Goal: Transaction & Acquisition: Purchase product/service

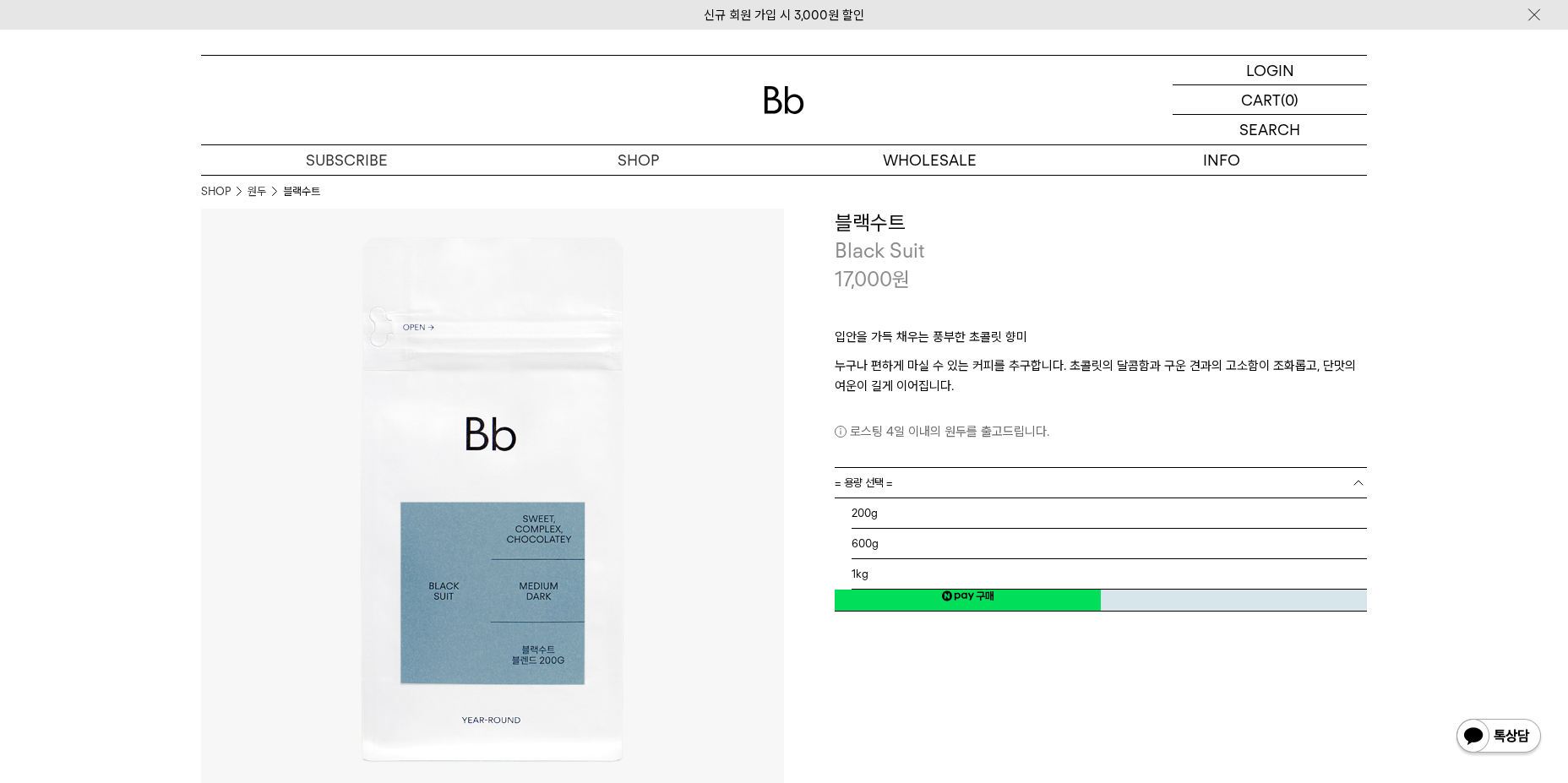
click at [1362, 485] on b at bounding box center [1359, 484] width 17 height 17
click at [1277, 544] on li "600g" at bounding box center [1110, 544] width 515 height 30
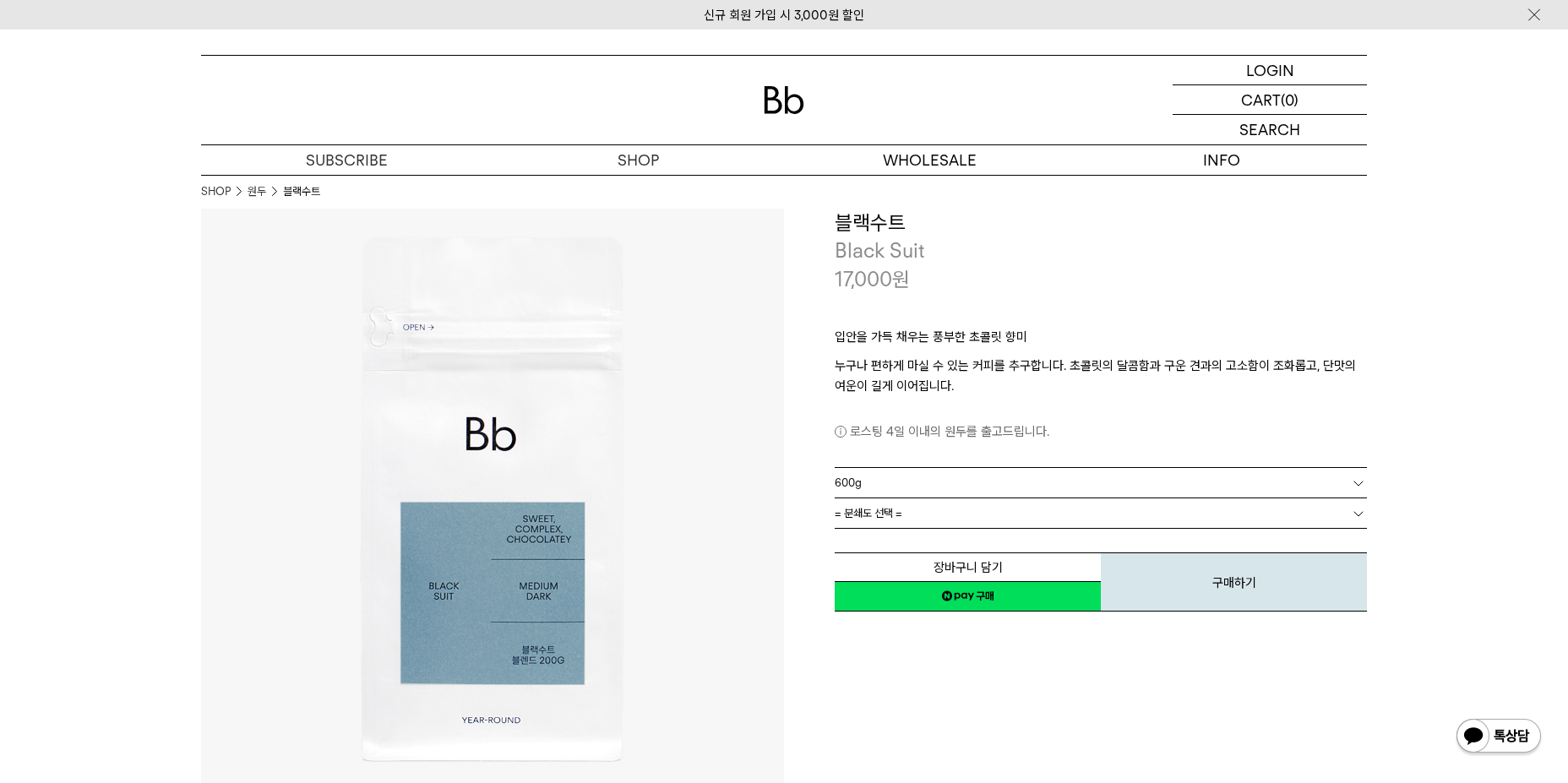
click at [1356, 514] on b at bounding box center [1359, 514] width 17 height 17
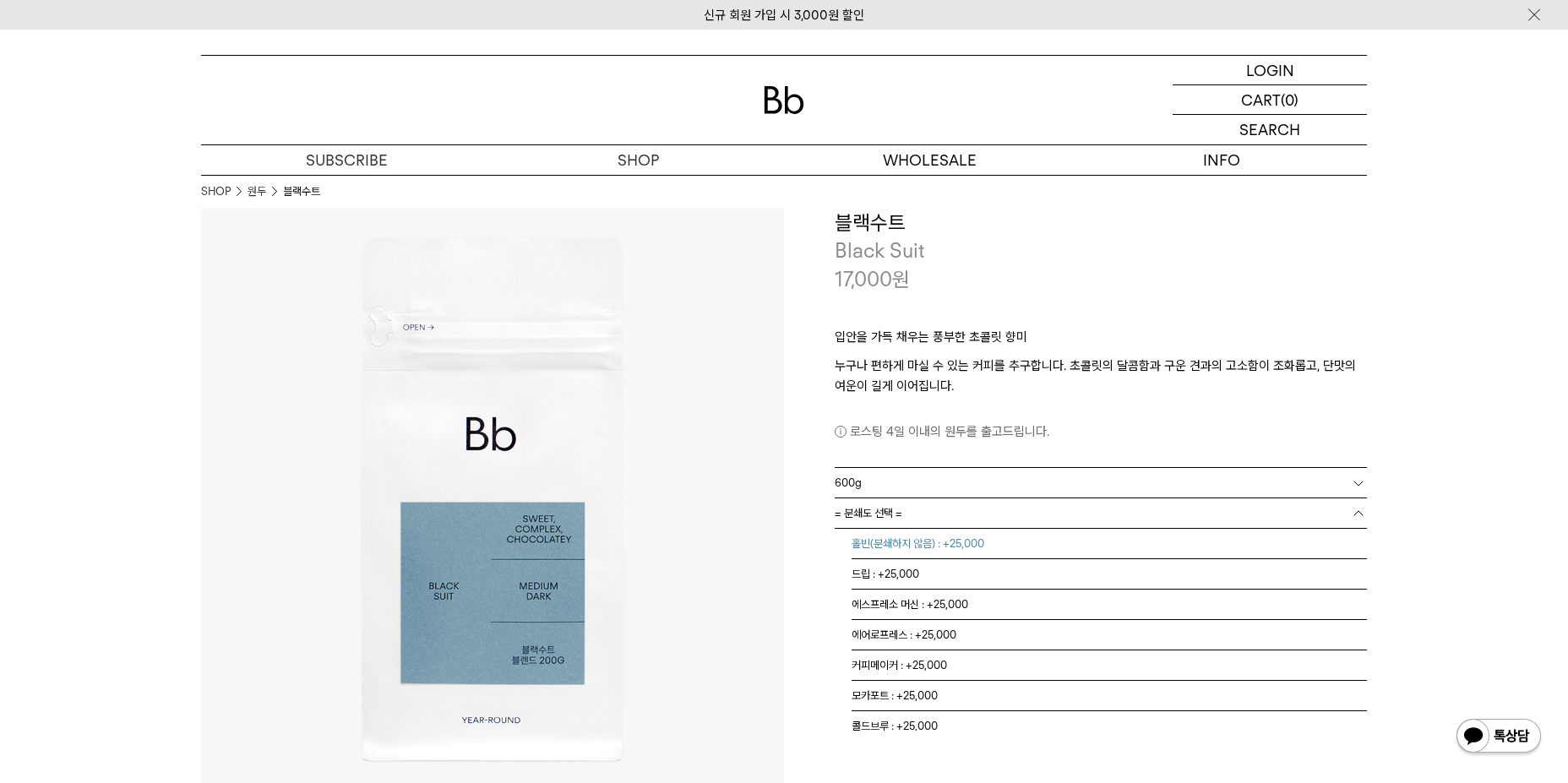
click at [918, 546] on li "홀빈(분쇄하지 않음) : +25,000" at bounding box center [1110, 544] width 515 height 30
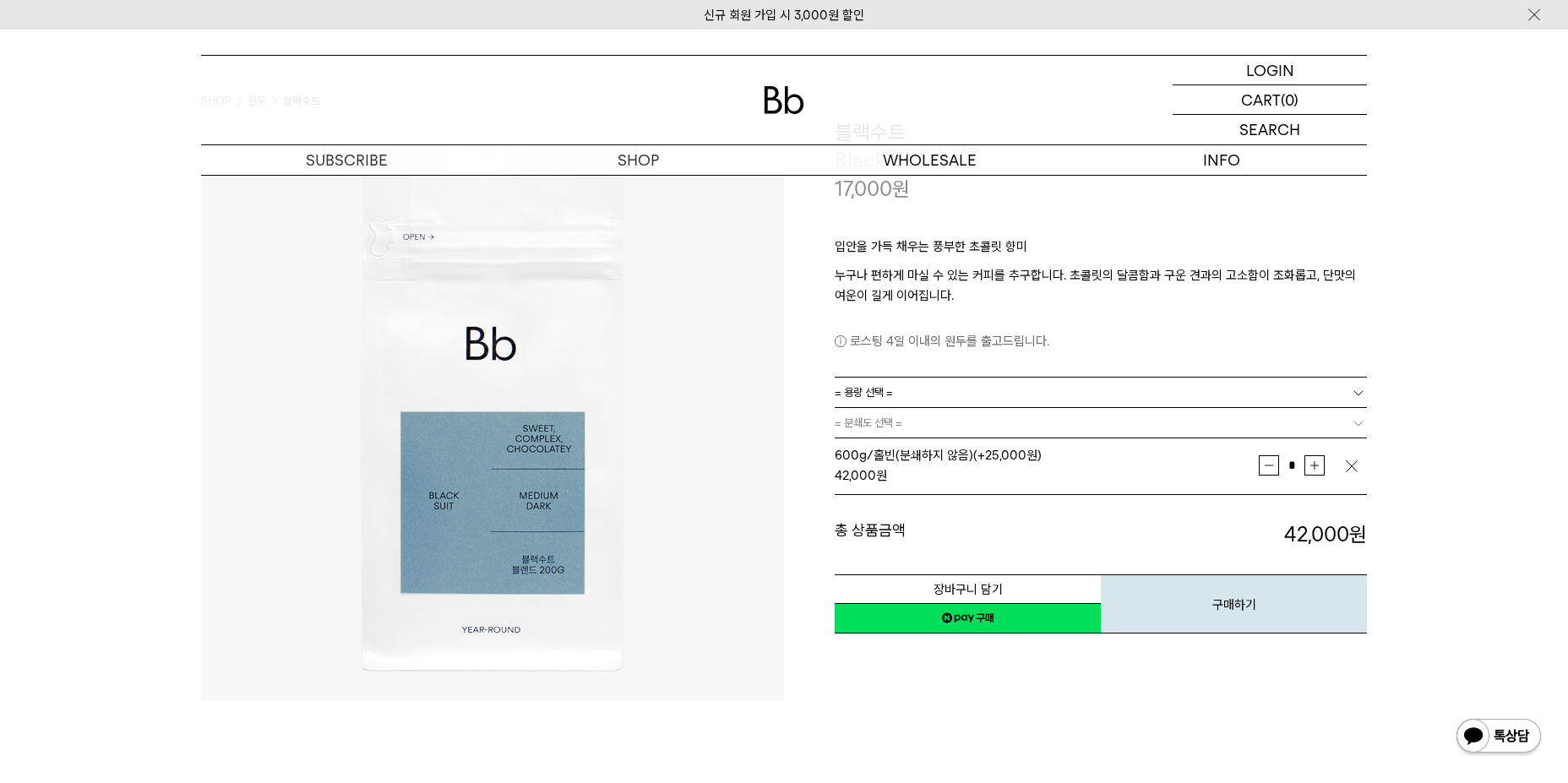
scroll to position [169, 0]
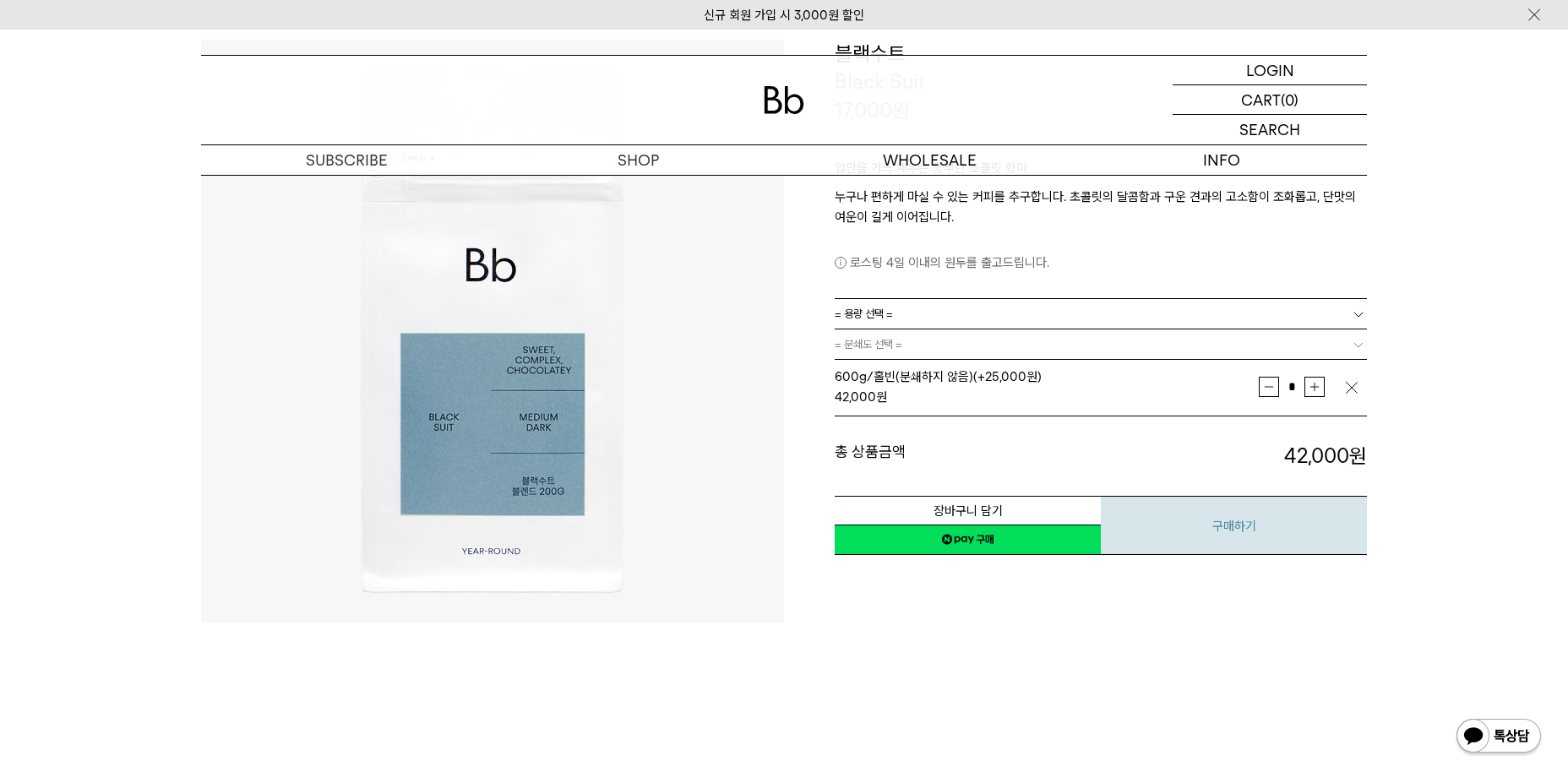
click at [1233, 536] on button "구매하기" at bounding box center [1234, 525] width 266 height 59
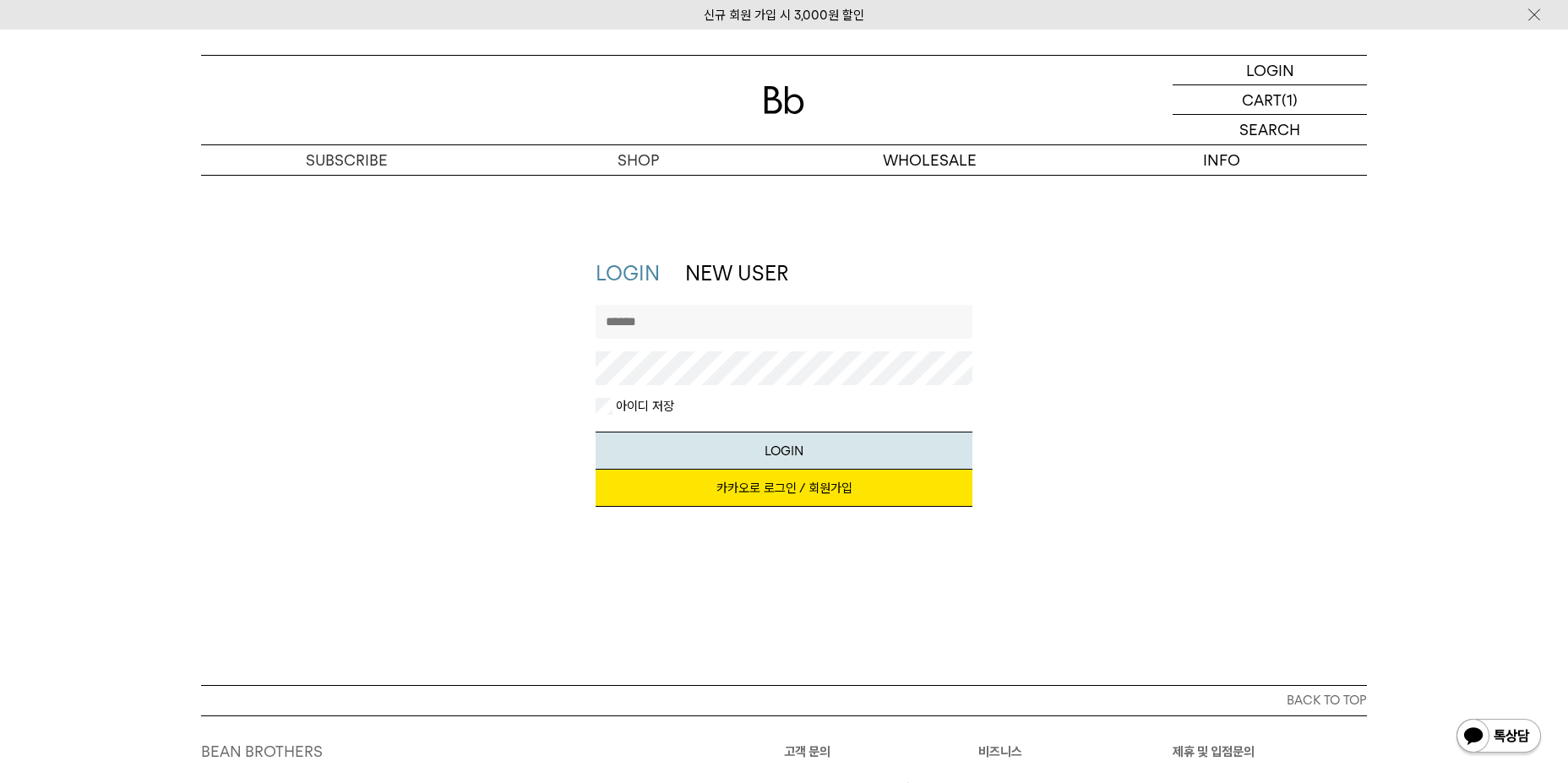
click at [822, 490] on link "카카오로 로그인 / 회원가입" at bounding box center [784, 488] width 378 height 37
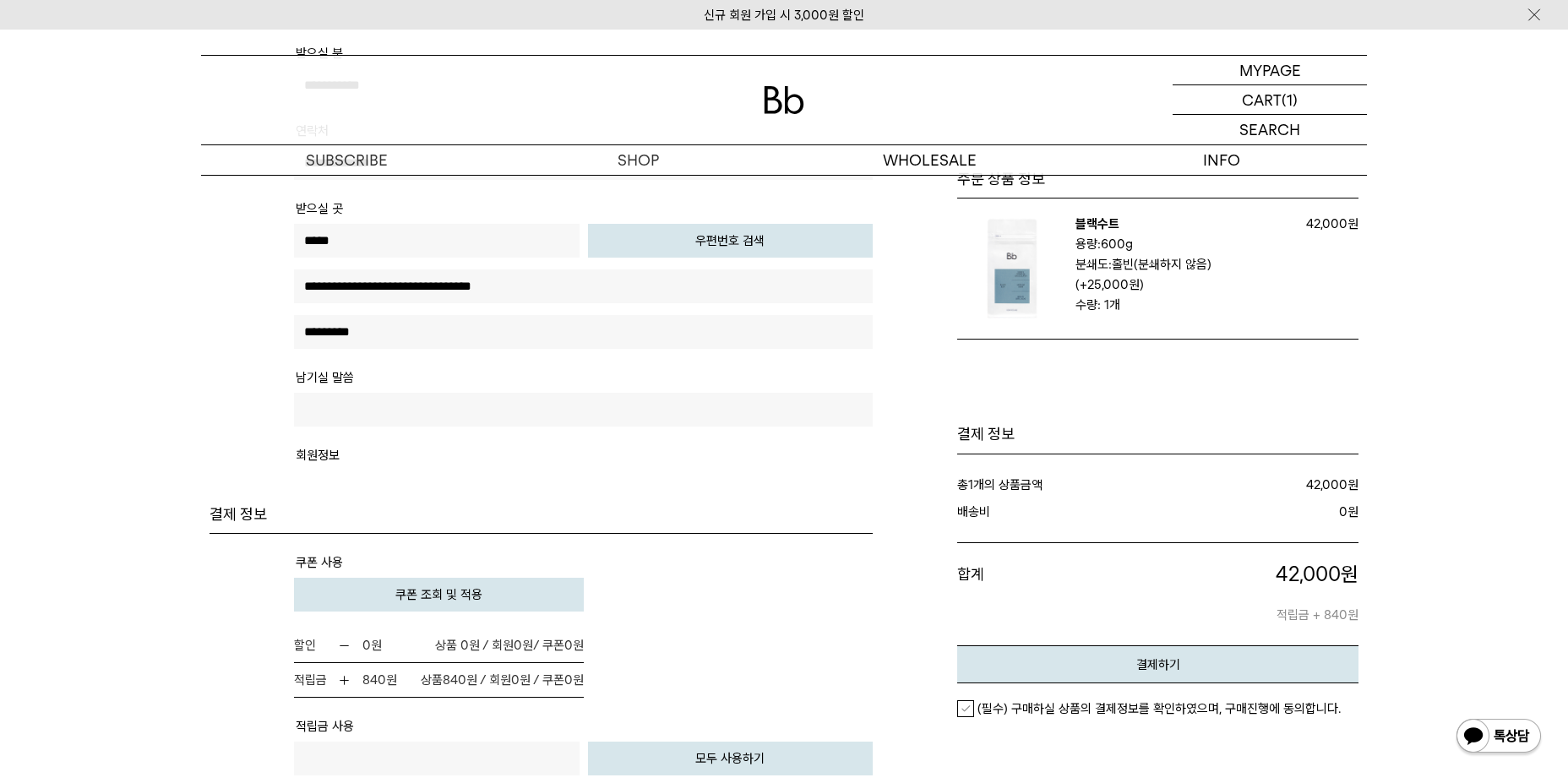
scroll to position [1014, 0]
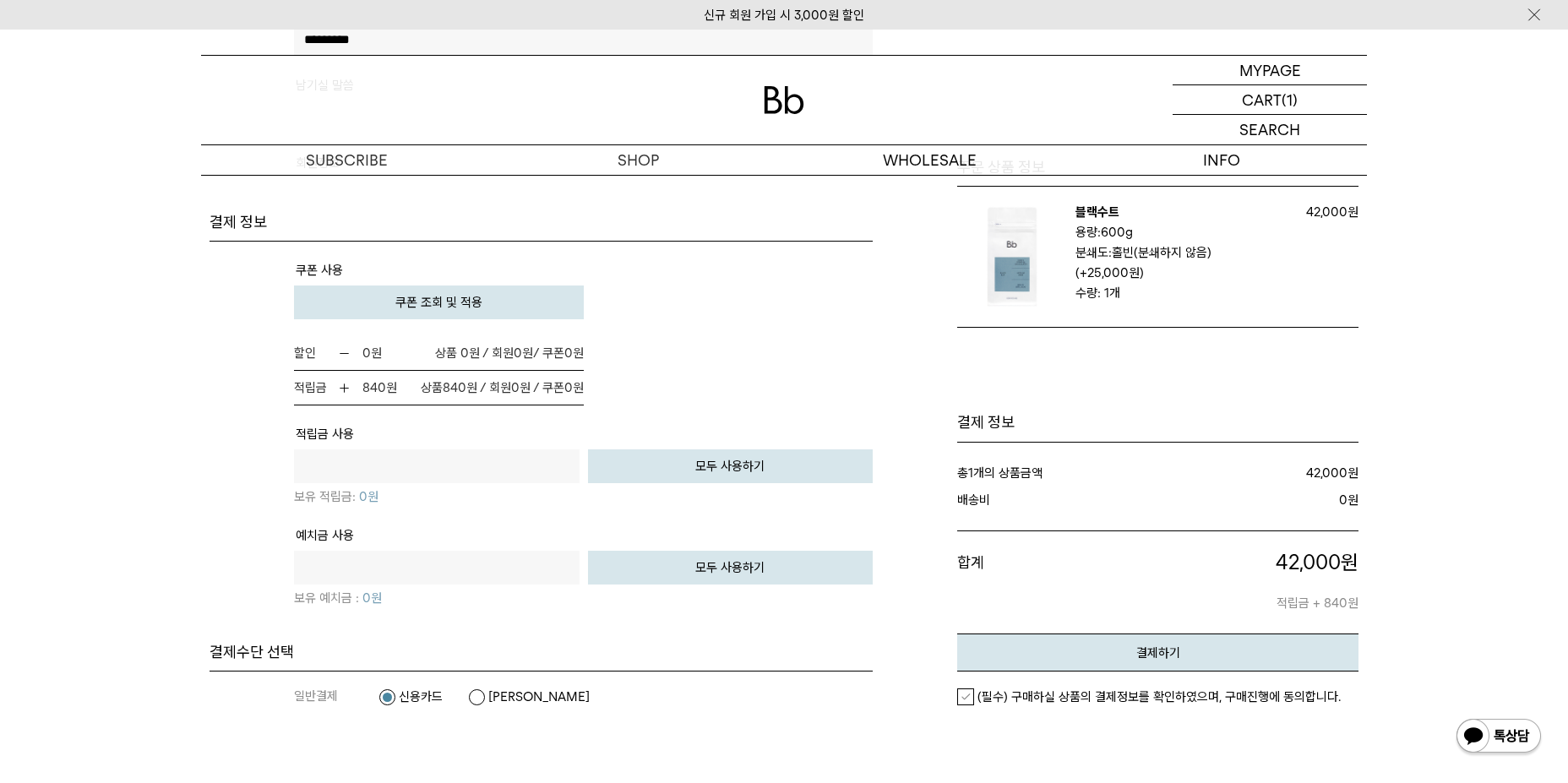
click at [962, 693] on label "(필수) 구매하실 상품의 결제정보를 확인하였으며, 구매진행에 동의합니다." at bounding box center [1149, 697] width 383 height 17
click at [1141, 645] on button "결제하기" at bounding box center [1158, 652] width 401 height 38
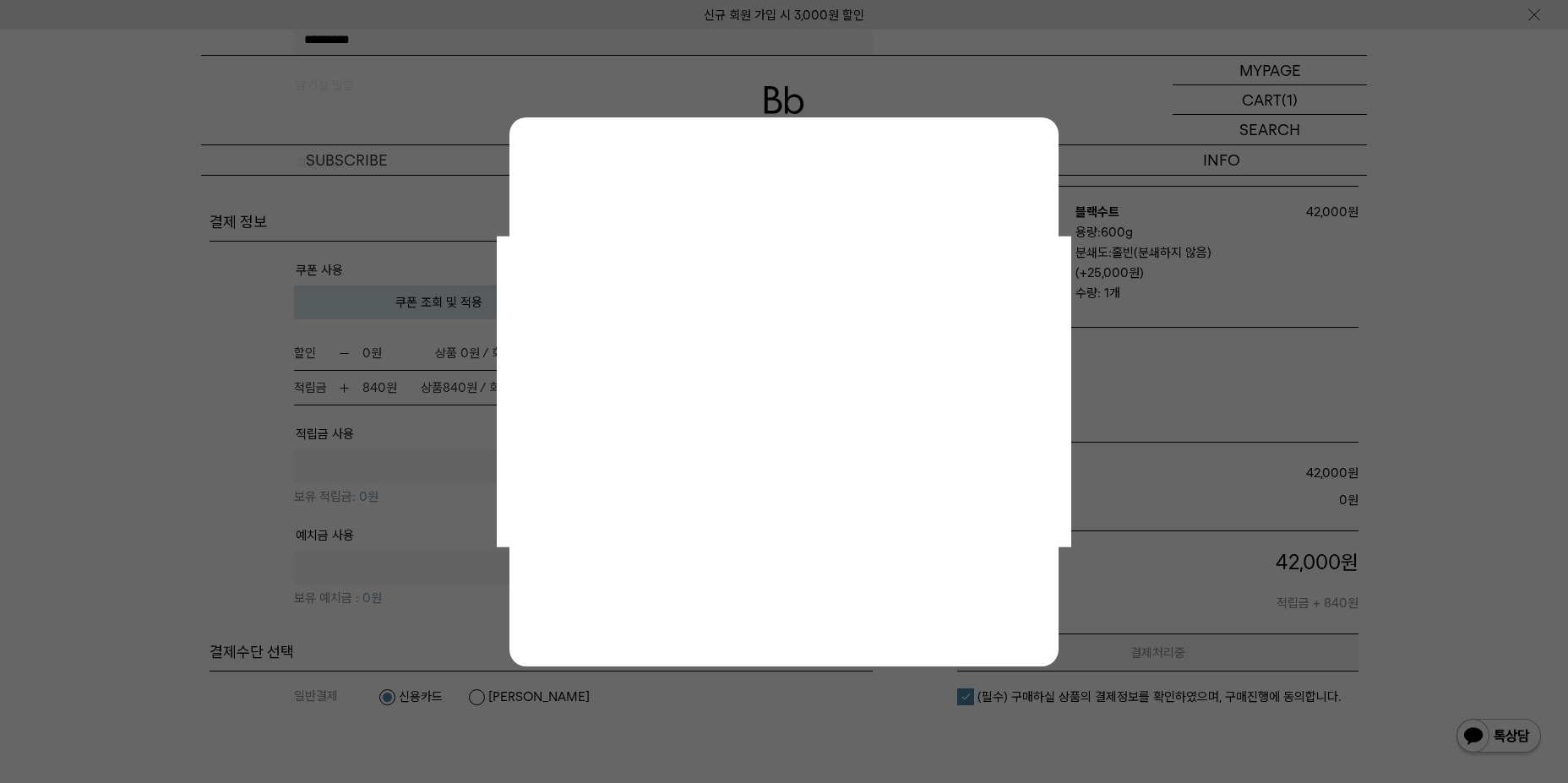
scroll to position [0, 0]
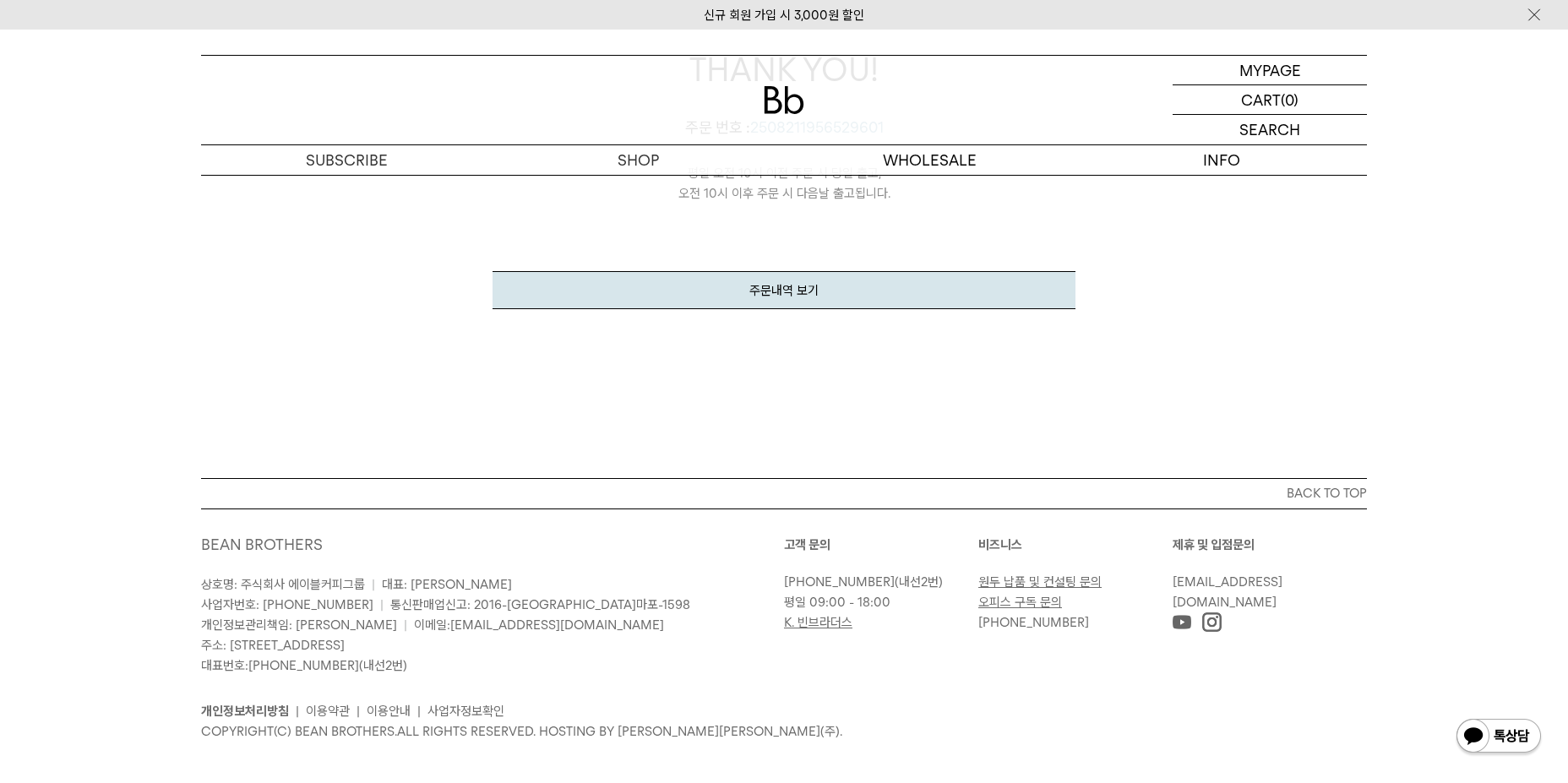
scroll to position [376, 0]
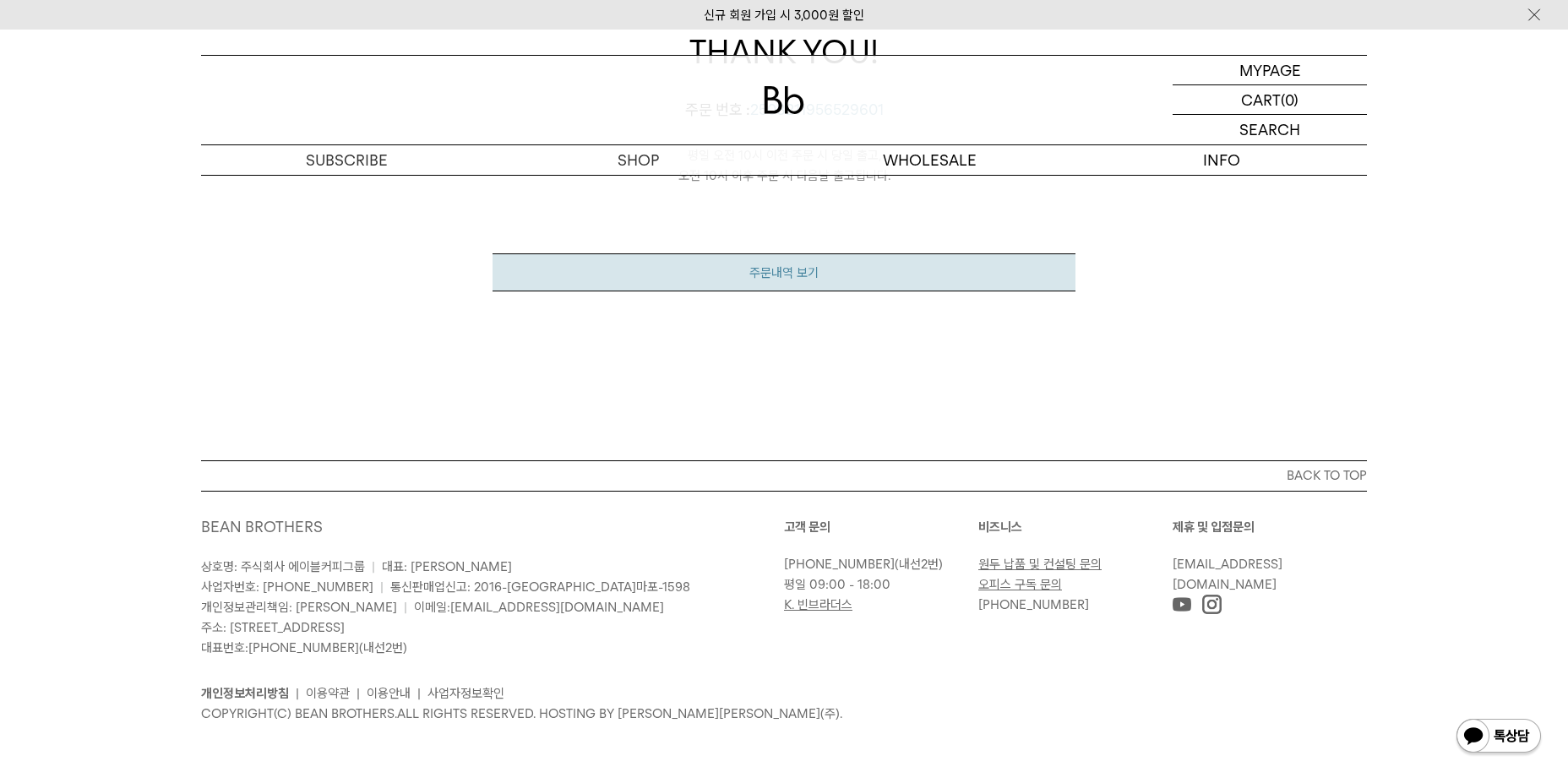
click at [779, 268] on link "주문내역 보기" at bounding box center [784, 273] width 583 height 38
